Goal: Use online tool/utility: Use online tool/utility

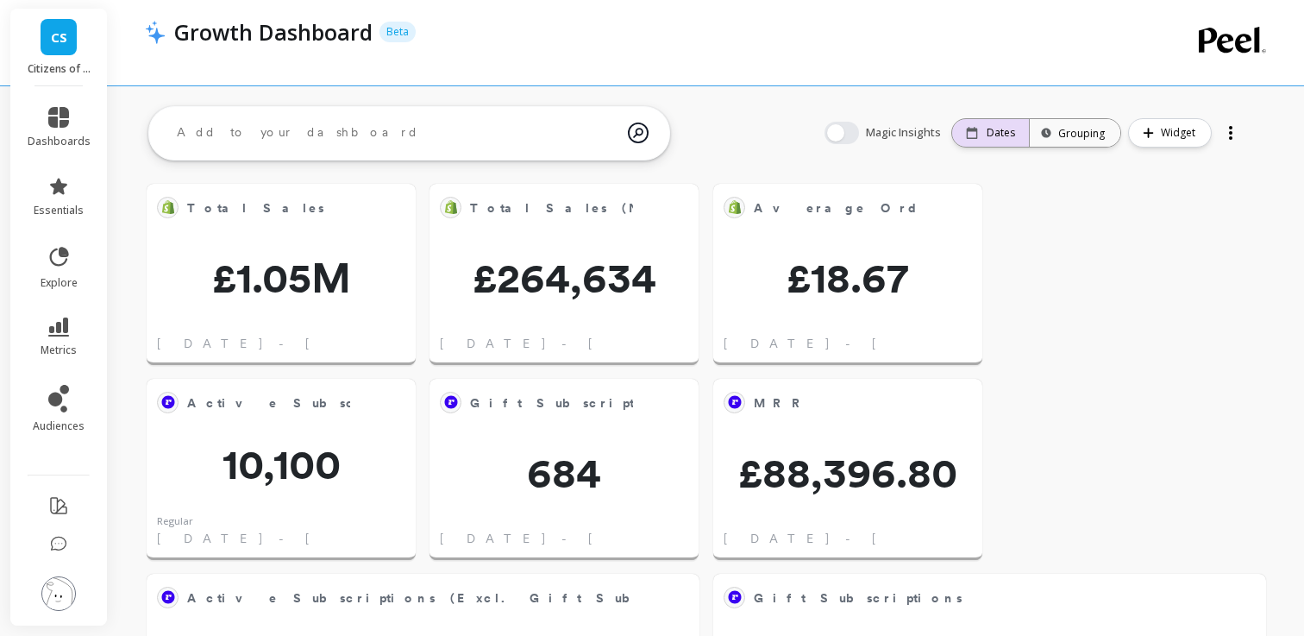
click at [975, 134] on icon at bounding box center [972, 133] width 12 height 12
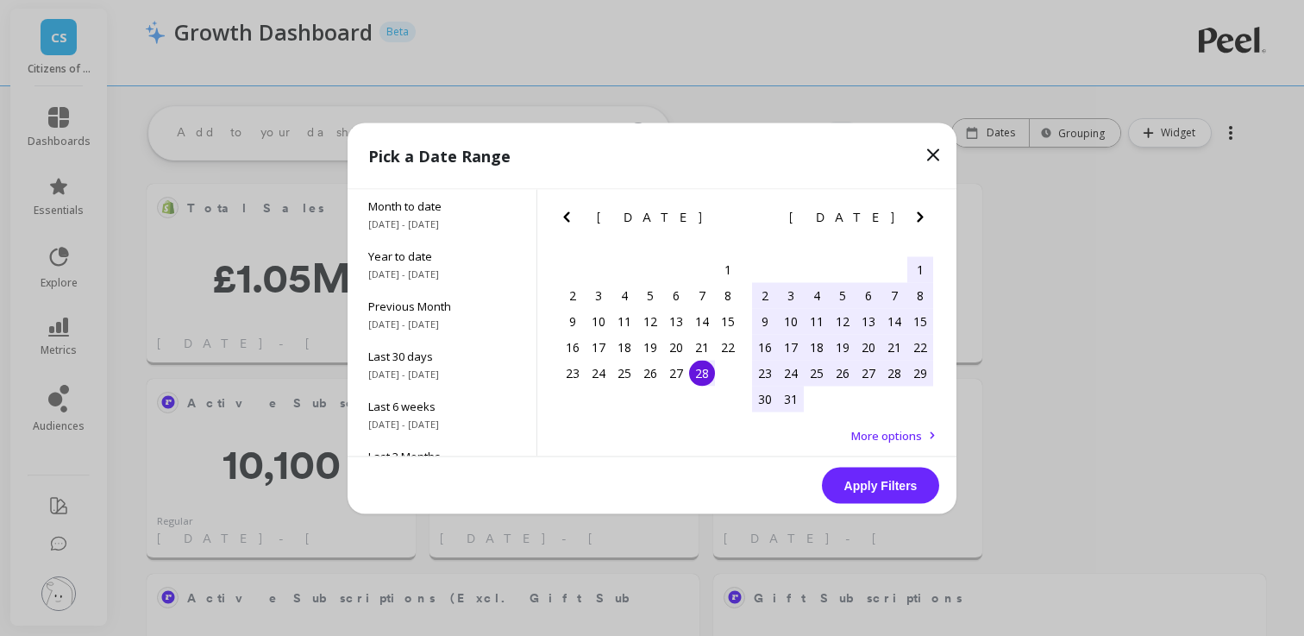
click at [573, 217] on icon "Previous Month" at bounding box center [566, 216] width 21 height 21
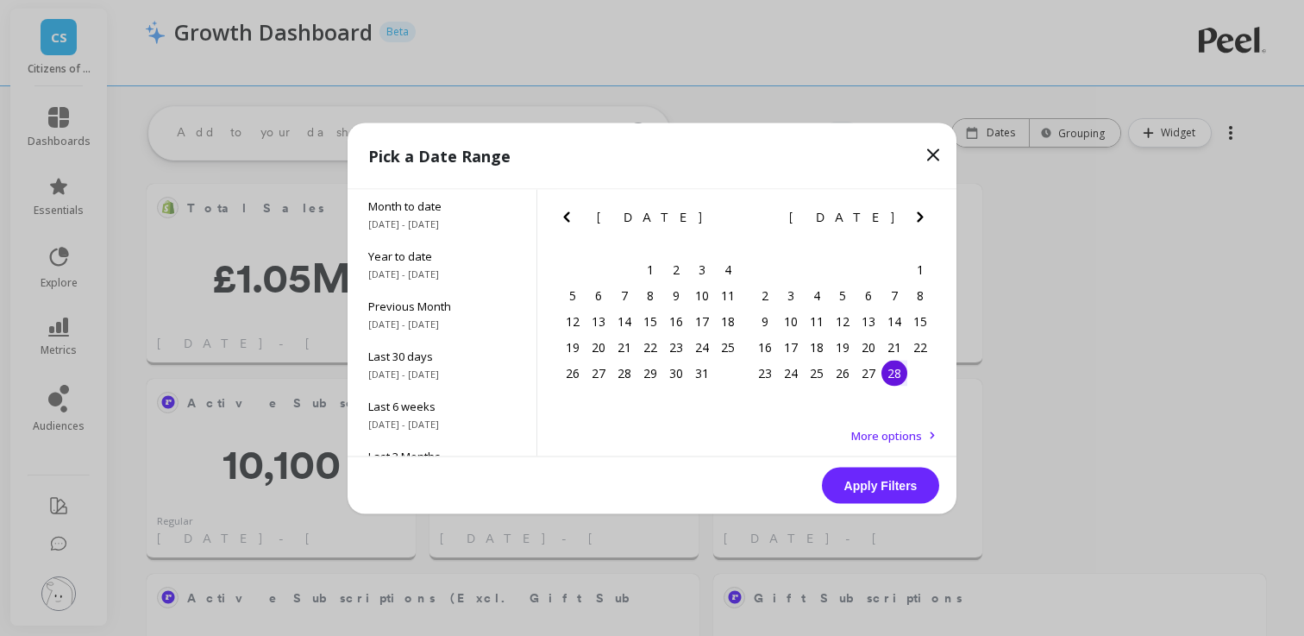
click at [573, 217] on icon "Previous Month" at bounding box center [566, 216] width 21 height 21
click at [839, 272] on div "1" at bounding box center [843, 269] width 26 height 26
click at [918, 215] on icon "Next Month" at bounding box center [920, 216] width 6 height 10
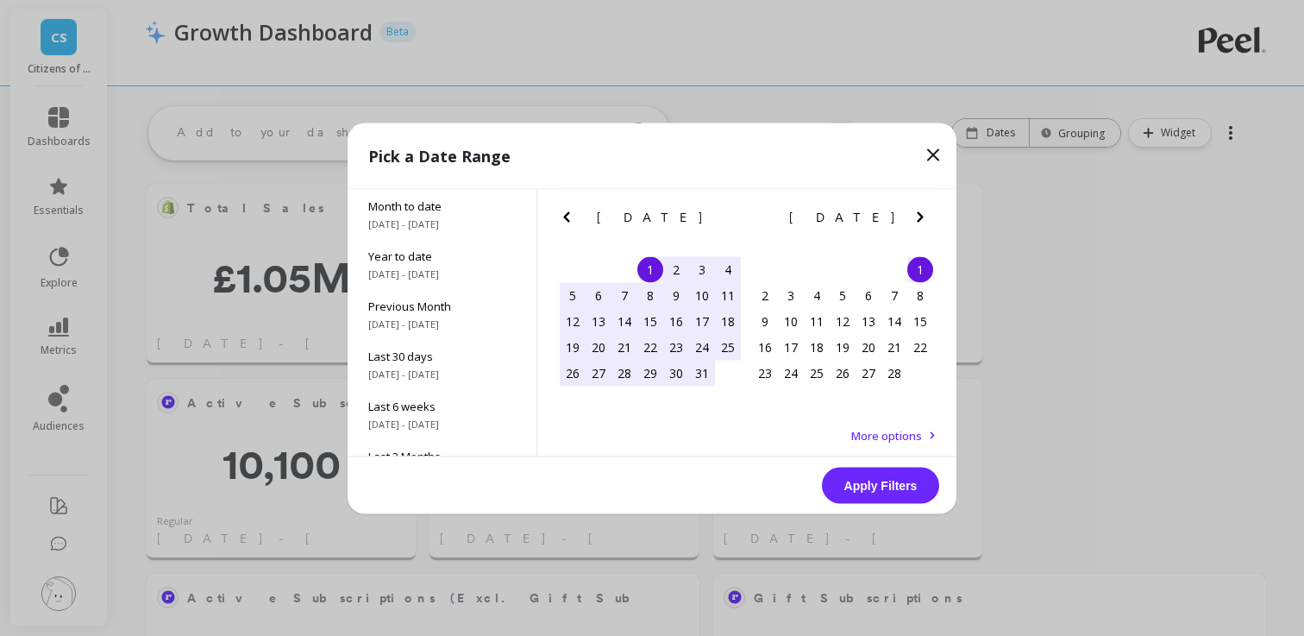
click at [918, 215] on icon "Next Month" at bounding box center [920, 216] width 6 height 10
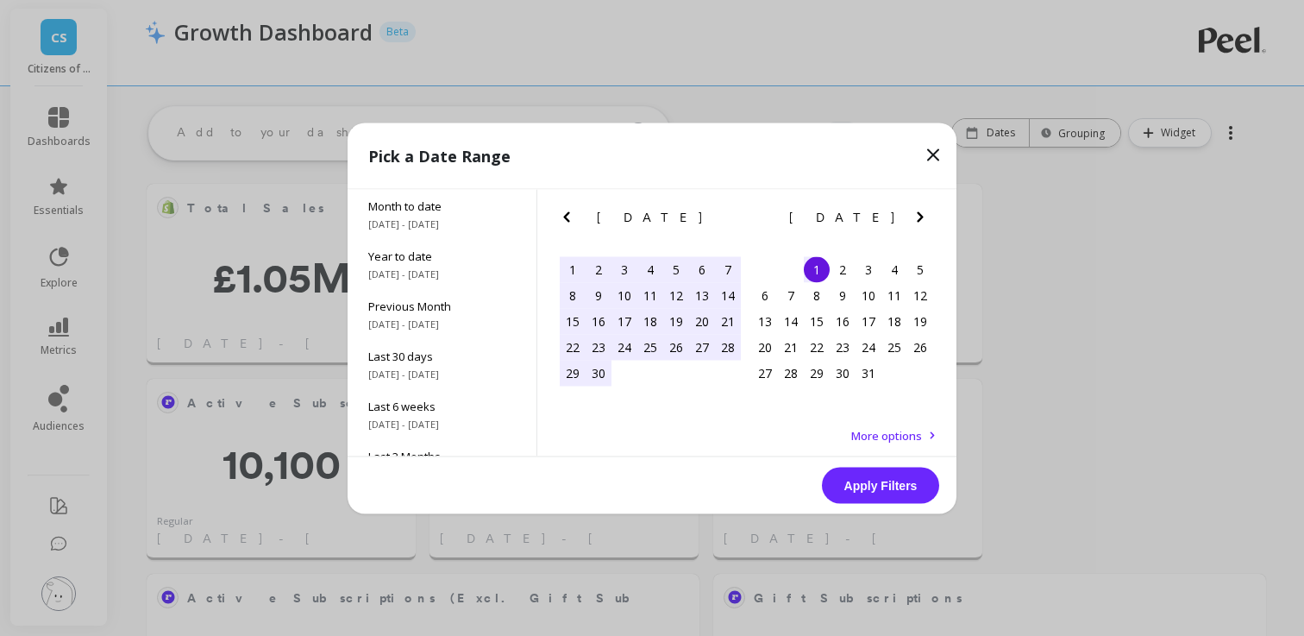
click at [918, 215] on icon "Next Month" at bounding box center [920, 216] width 6 height 10
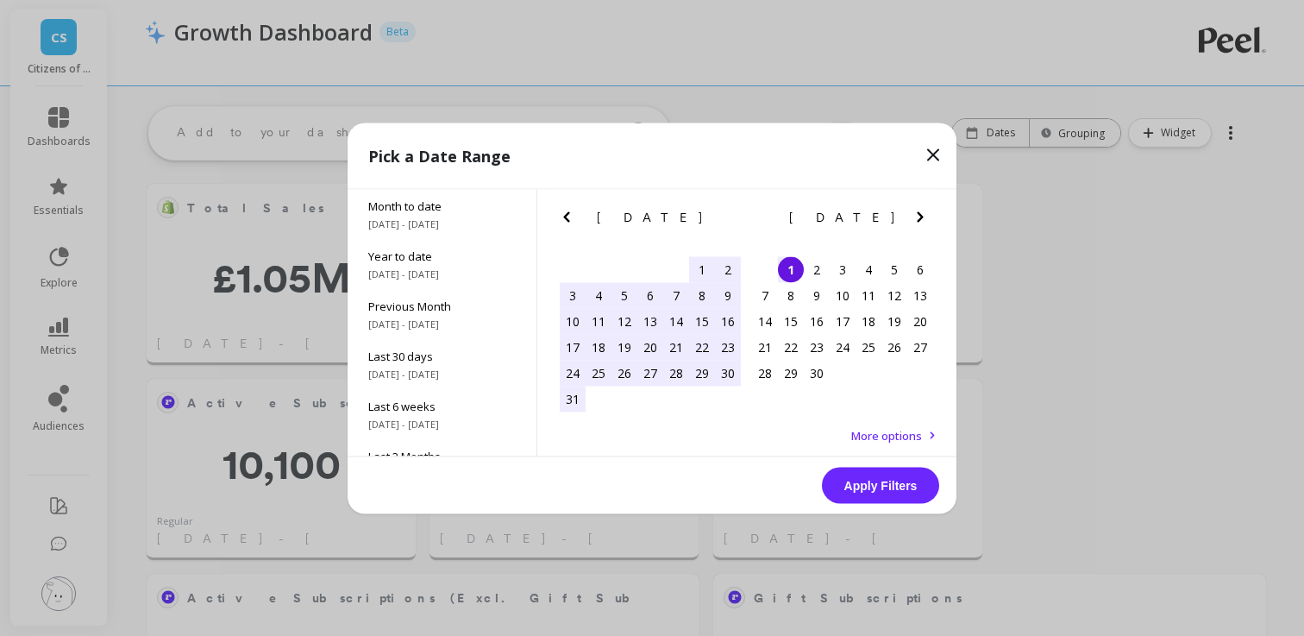
click at [918, 215] on icon "Next Month" at bounding box center [920, 216] width 6 height 10
click at [564, 219] on icon "Previous Month" at bounding box center [566, 216] width 21 height 21
click at [576, 376] on div "24" at bounding box center [573, 373] width 26 height 26
click at [892, 479] on button "Apply Filters" at bounding box center [880, 485] width 117 height 36
